Goal: Information Seeking & Learning: Learn about a topic

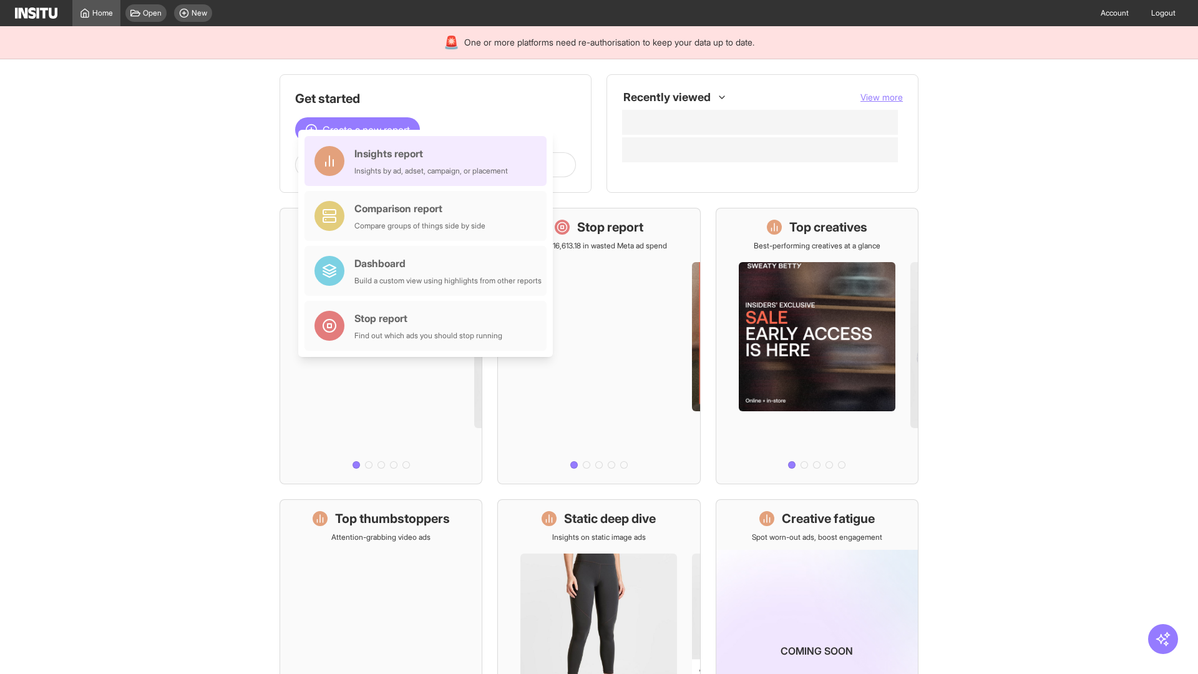
click at [429, 161] on div "Insights report Insights by ad, adset, campaign, or placement" at bounding box center [430, 161] width 153 height 30
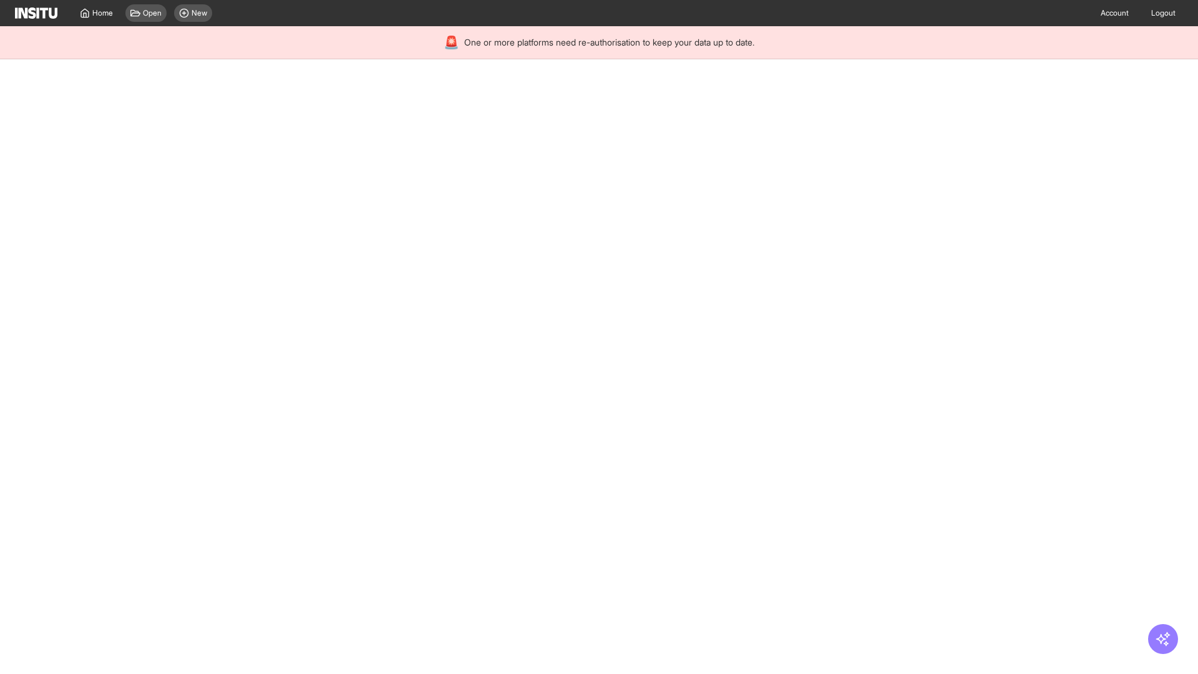
select select "**"
